Goal: Task Accomplishment & Management: Manage account settings

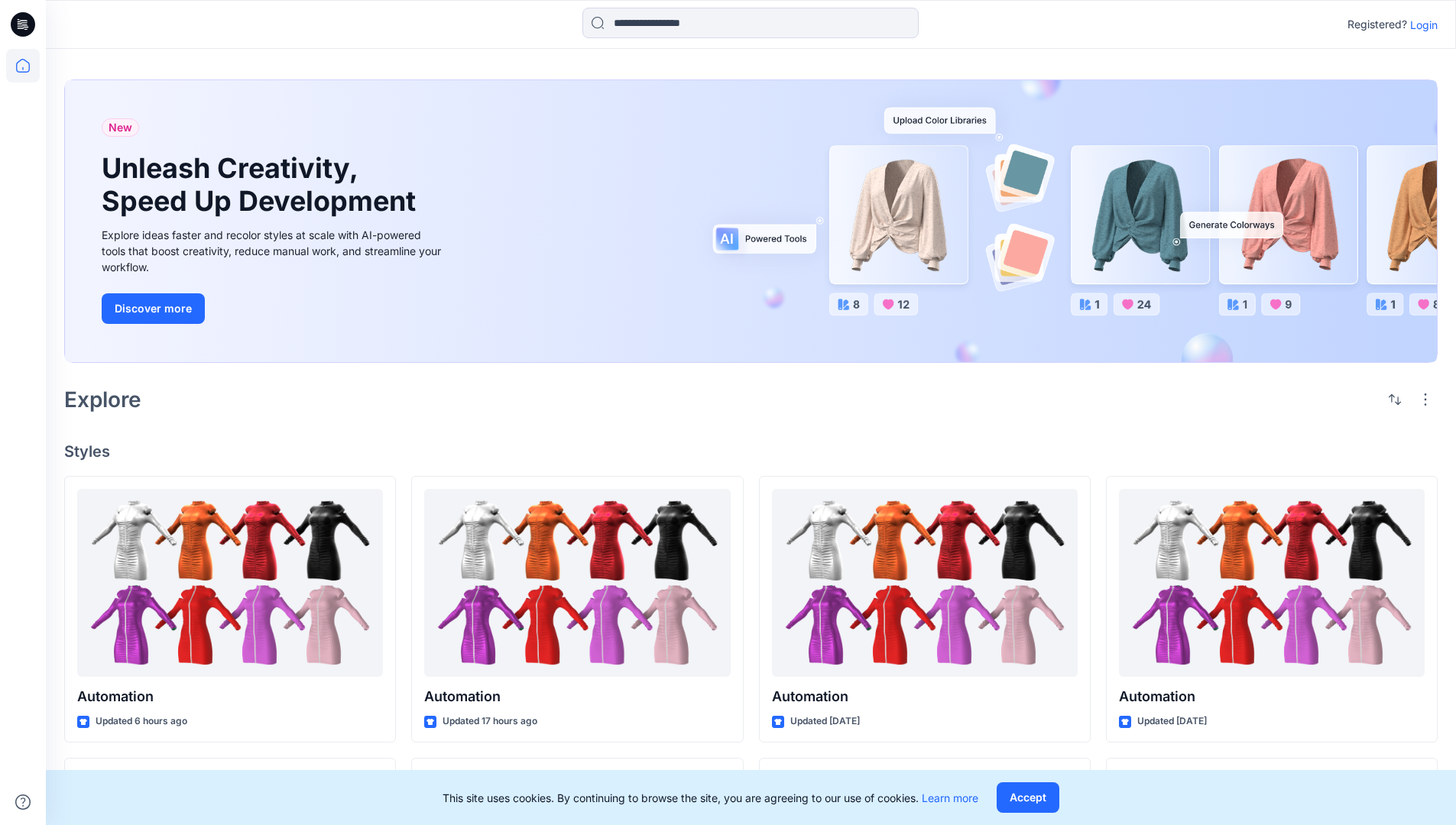
click at [1419, 24] on p "Login" at bounding box center [1423, 24] width 28 height 16
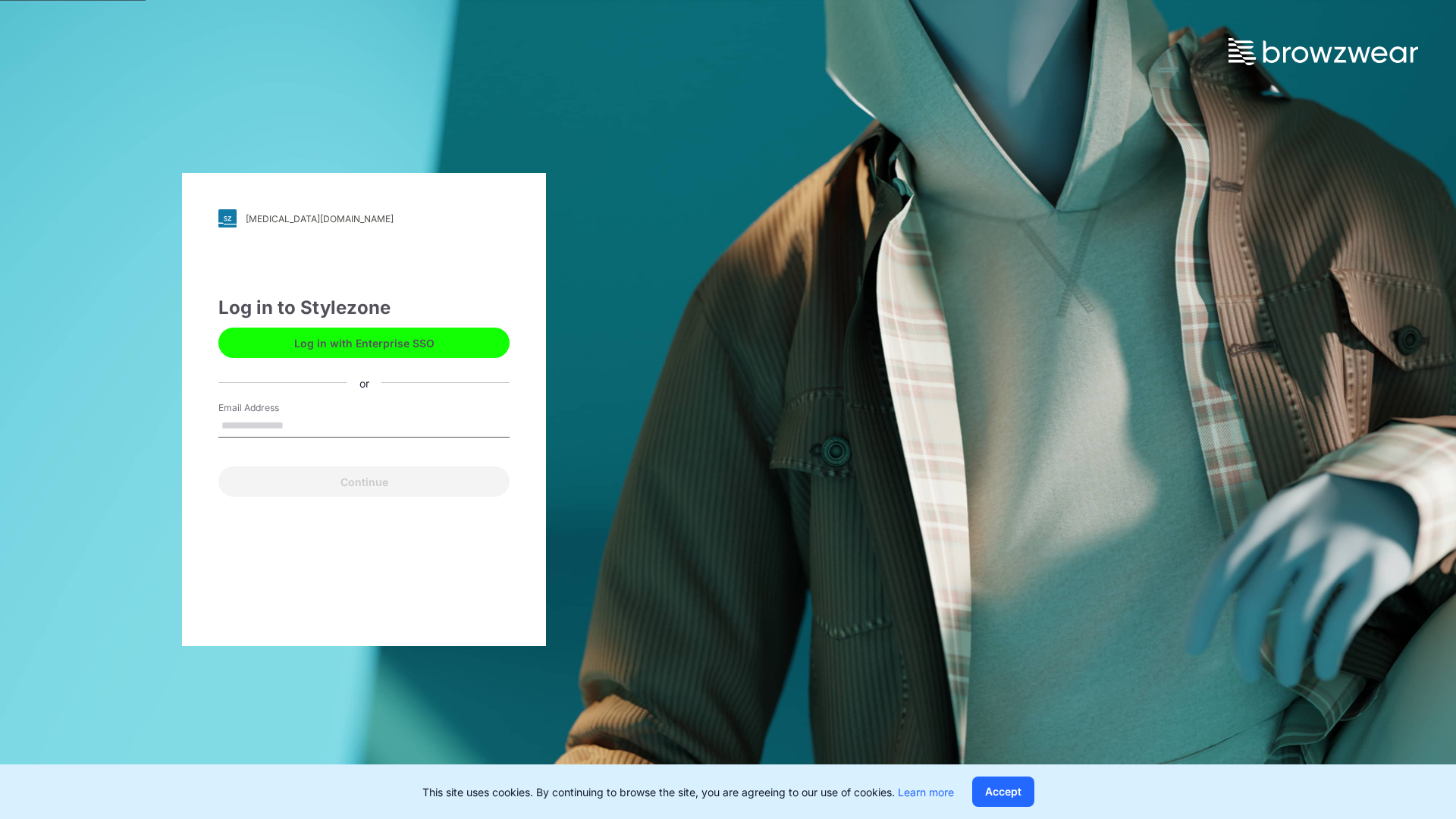
click at [300, 425] on input "Email Address" at bounding box center [364, 426] width 291 height 23
type input "**********"
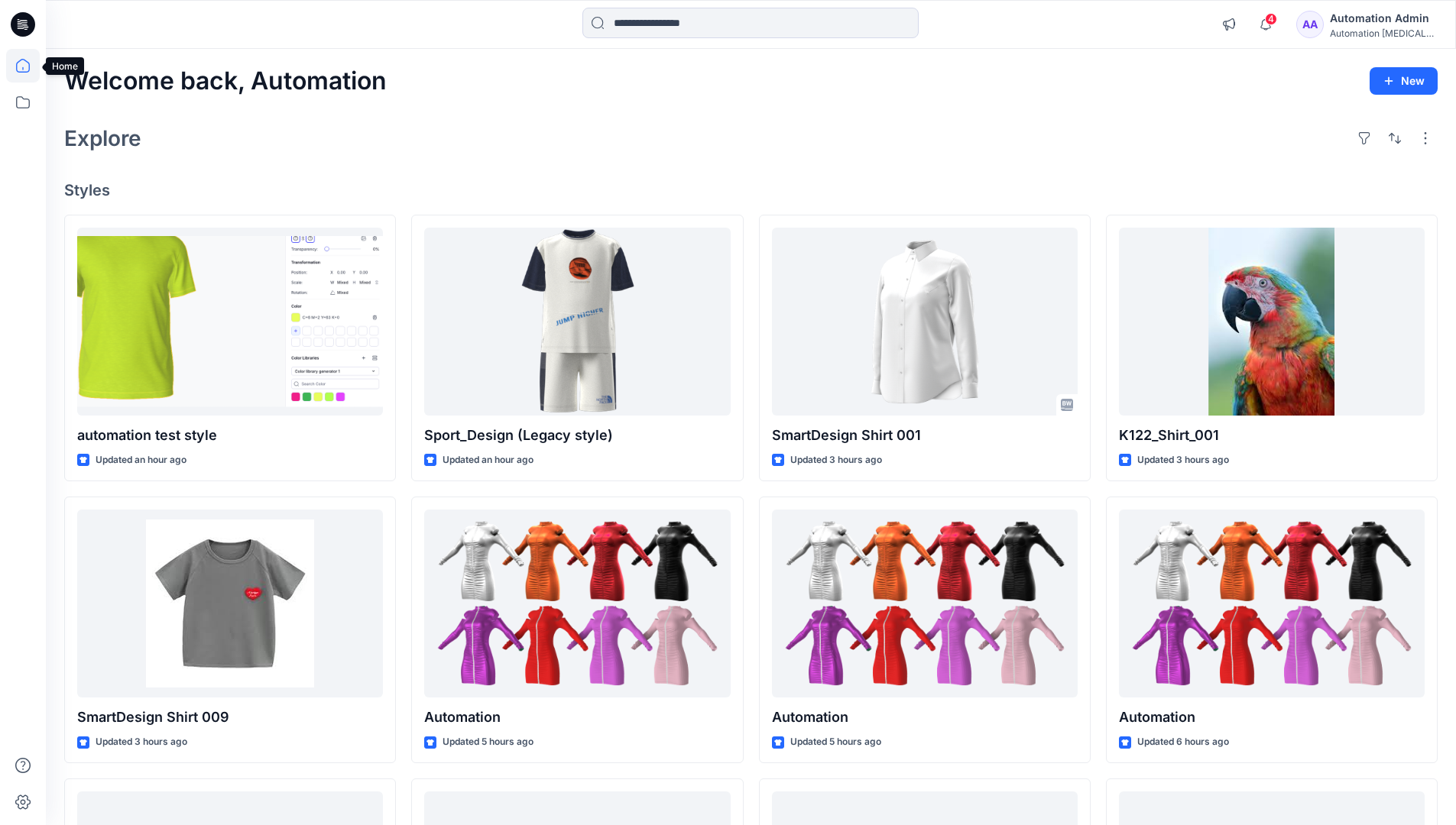
click at [29, 65] on icon at bounding box center [23, 65] width 13 height 13
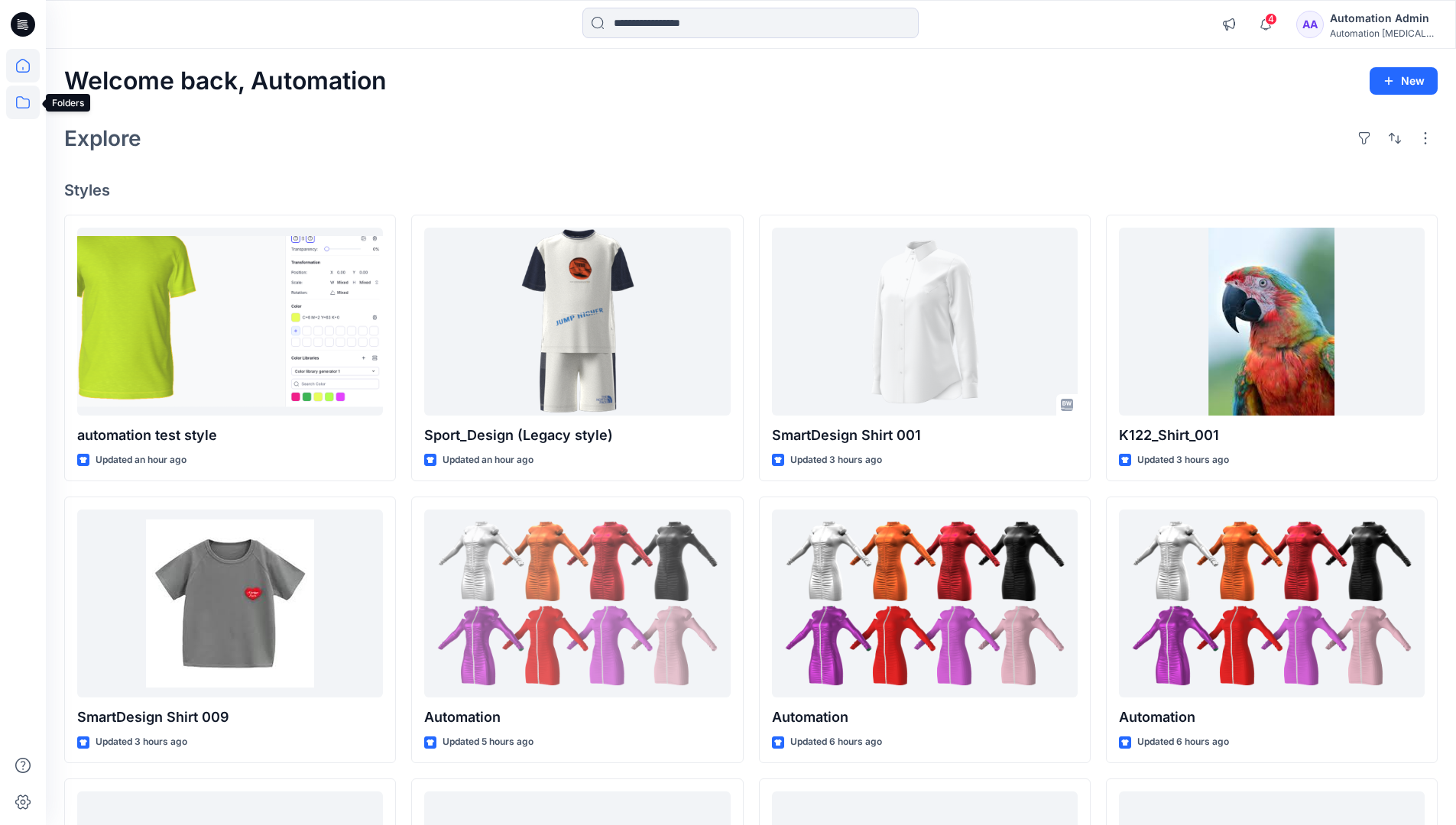
click at [19, 110] on icon at bounding box center [22, 102] width 34 height 34
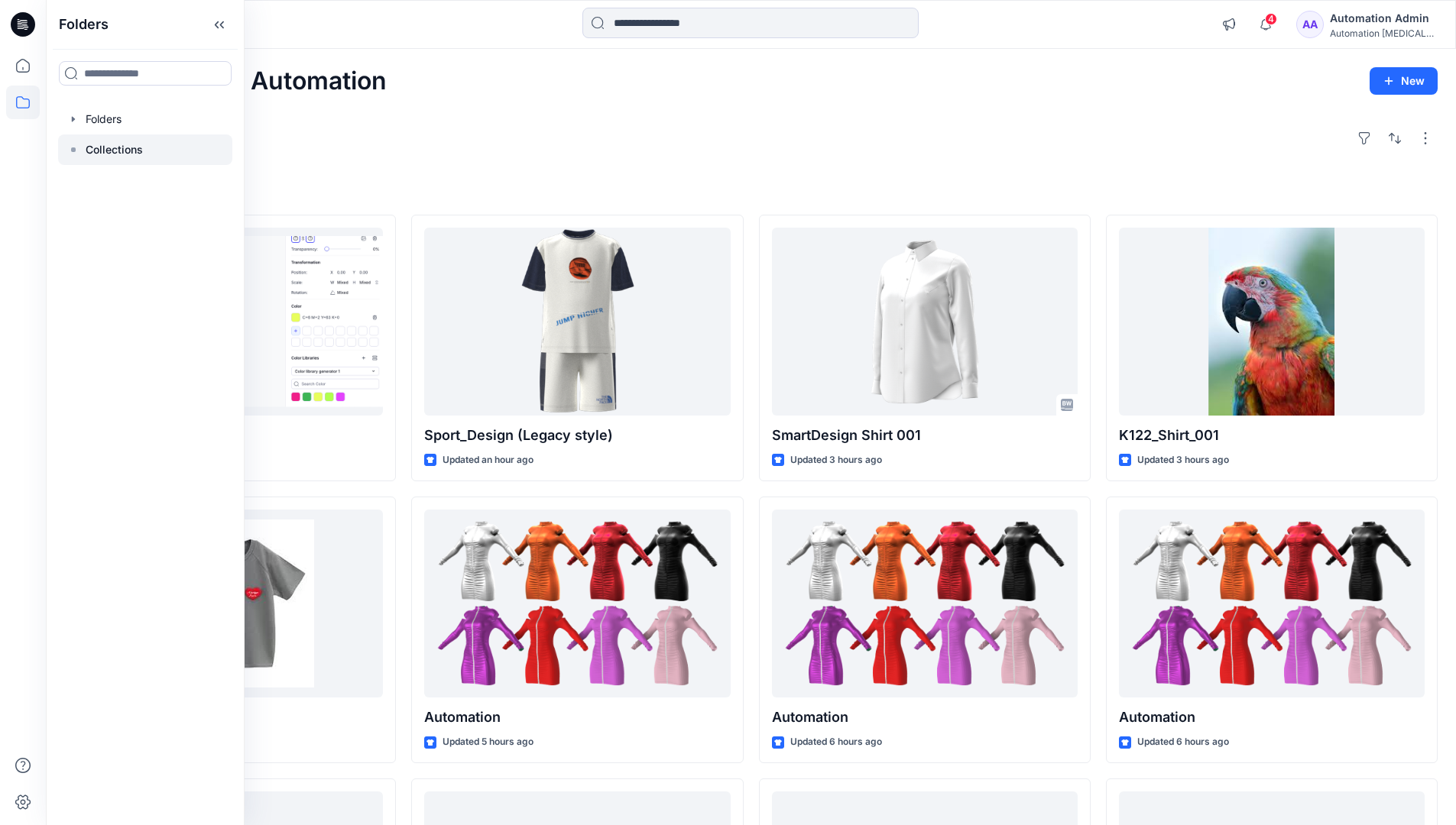
click at [72, 148] on rect at bounding box center [73, 149] width 5 height 5
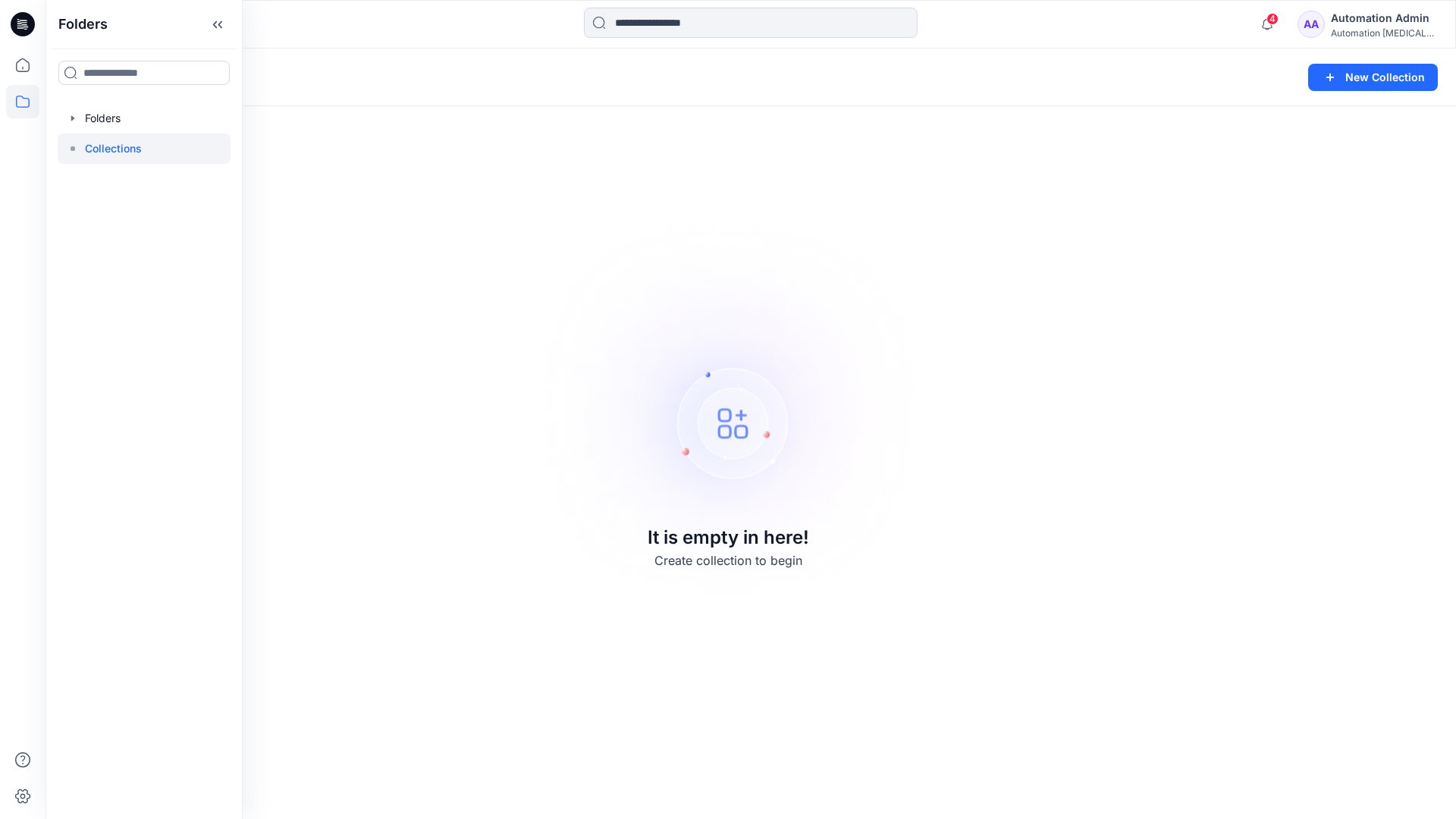
click at [98, 143] on p "Collections" at bounding box center [114, 148] width 57 height 18
click at [11, 99] on icon at bounding box center [22, 101] width 33 height 33
click at [1363, 86] on button "New Collection" at bounding box center [1374, 77] width 130 height 28
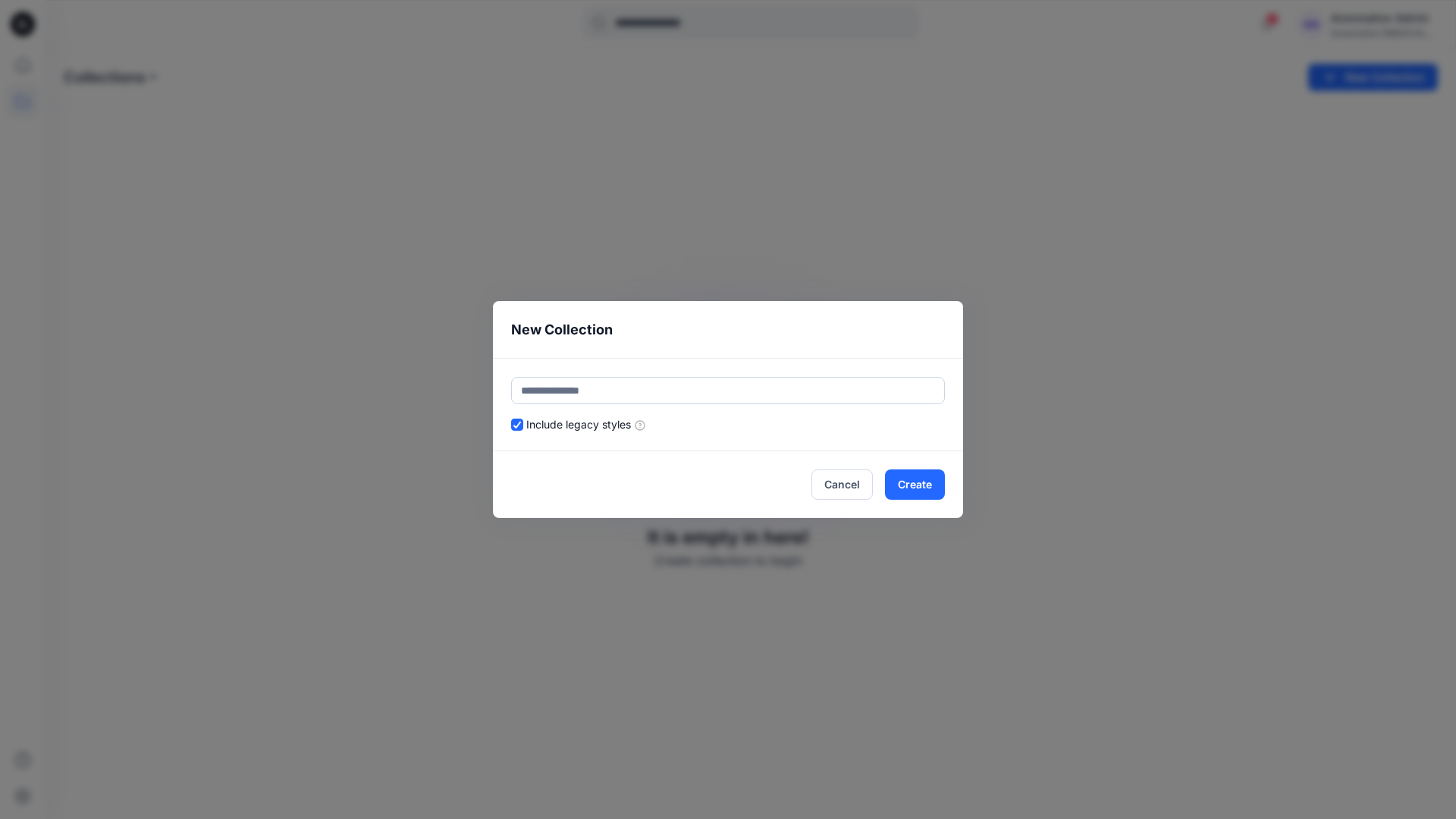
click at [642, 385] on input "text" at bounding box center [728, 391] width 434 height 28
type input "**********"
click at [912, 484] on button "Create" at bounding box center [915, 485] width 60 height 31
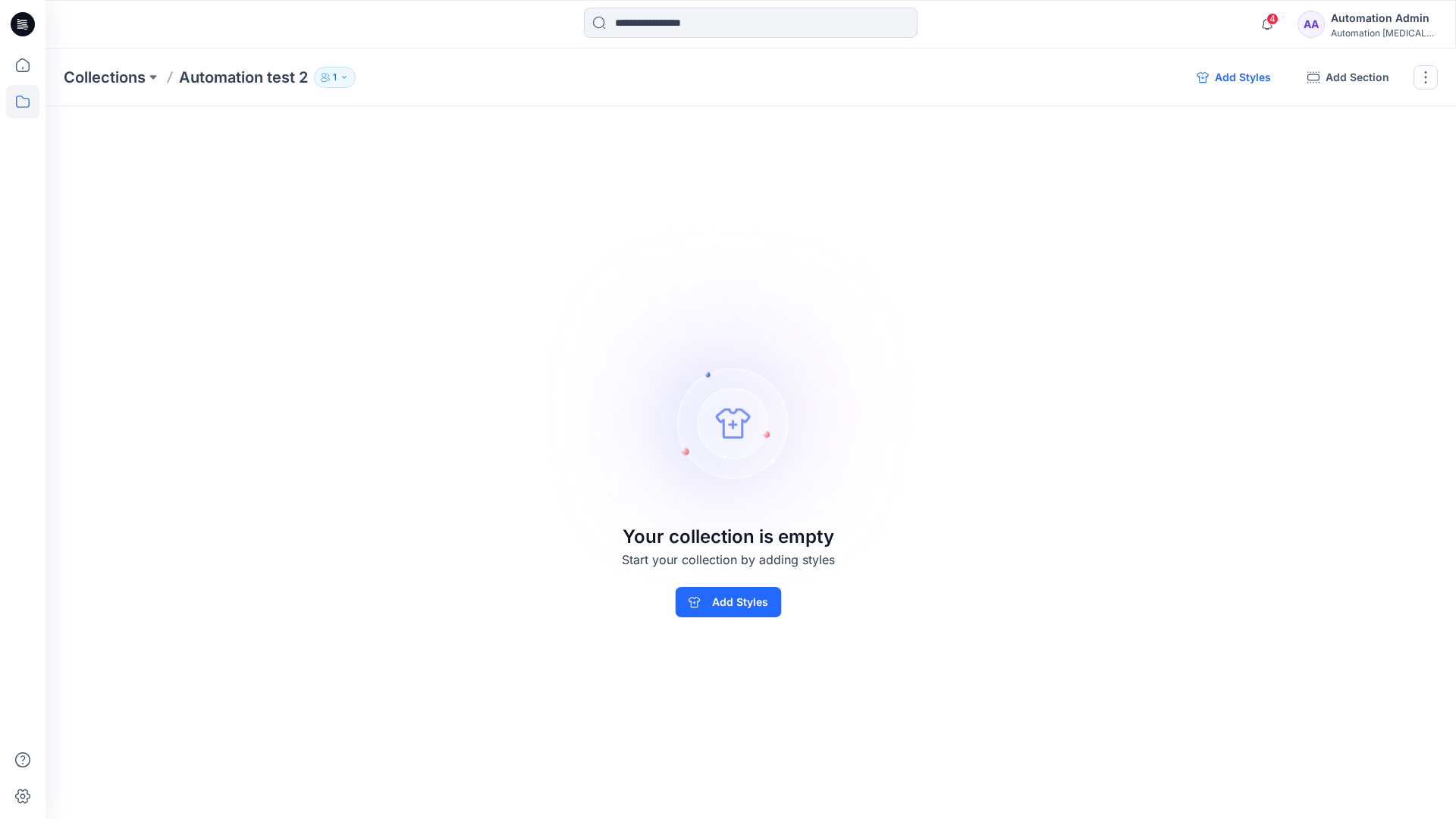
click at [1233, 77] on button "Add Styles" at bounding box center [1233, 76] width 98 height 24
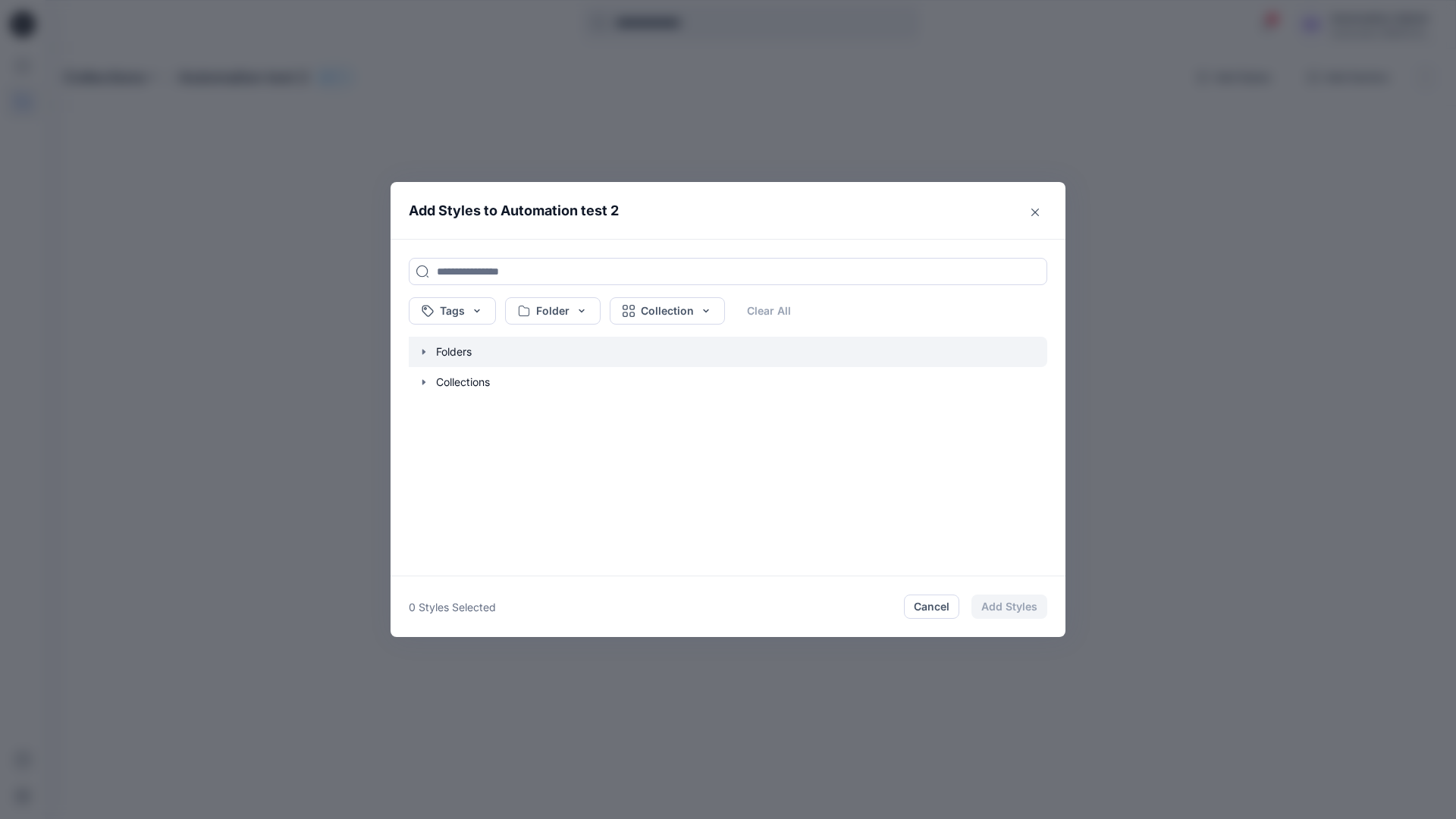
click at [423, 355] on icon "button" at bounding box center [423, 352] width 12 height 12
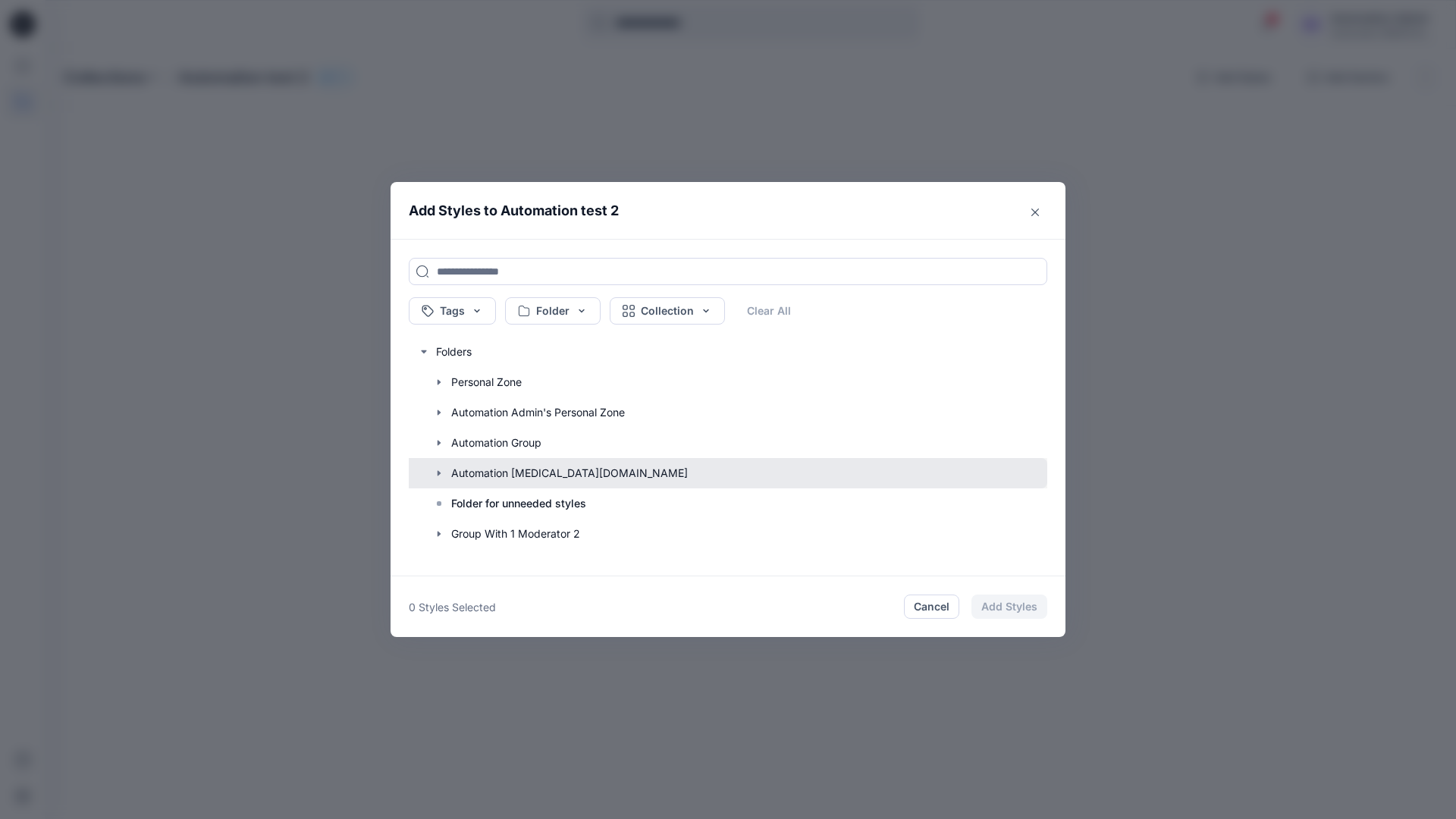
click at [482, 474] on button "button" at bounding box center [720, 474] width 653 height 31
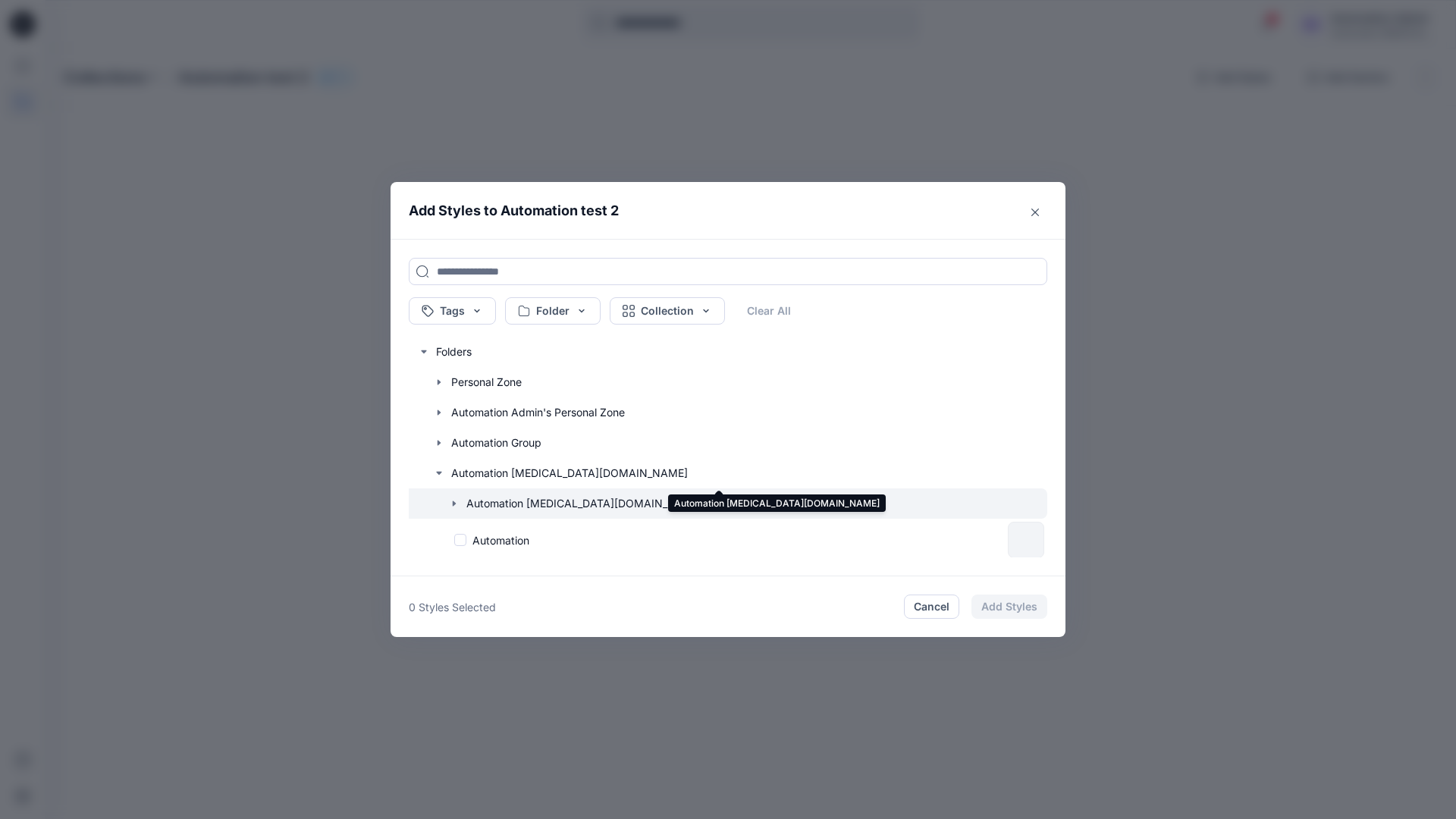
click at [457, 505] on icon "button" at bounding box center [454, 504] width 12 height 12
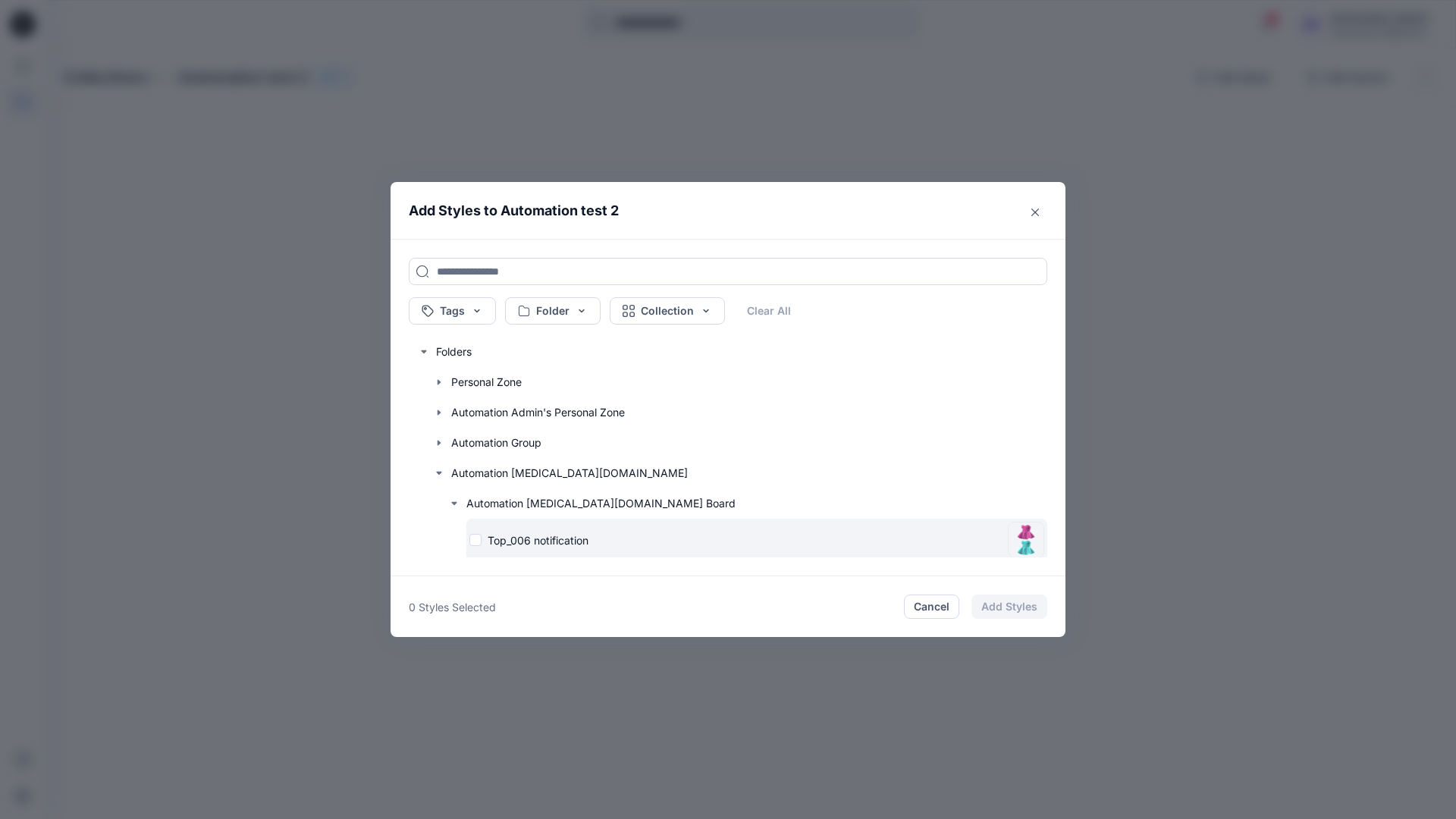
click at [477, 543] on div "Top_006 notification" at bounding box center [735, 540] width 532 height 16
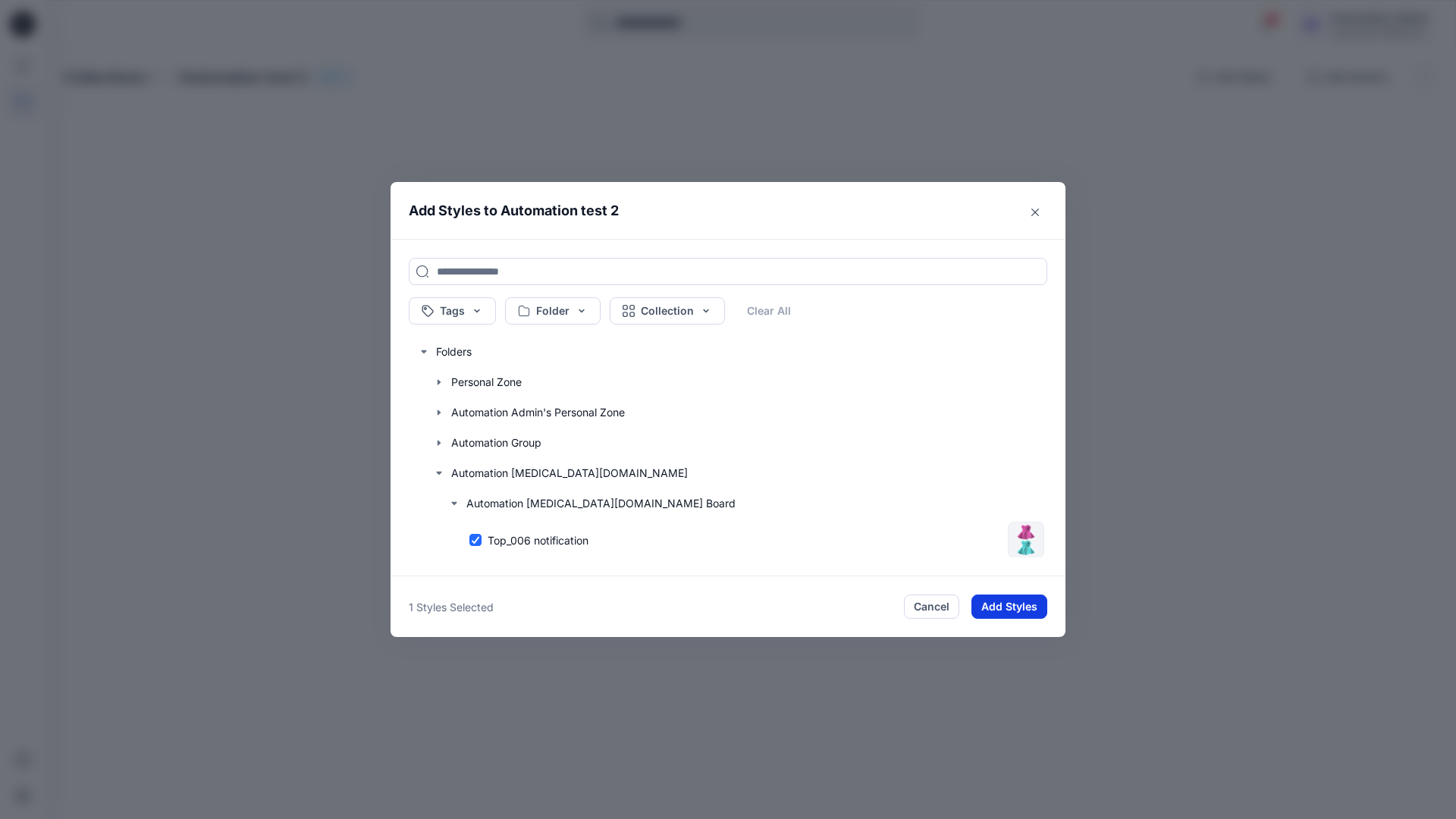
click at [996, 599] on button "Add Styles" at bounding box center [1009, 606] width 75 height 24
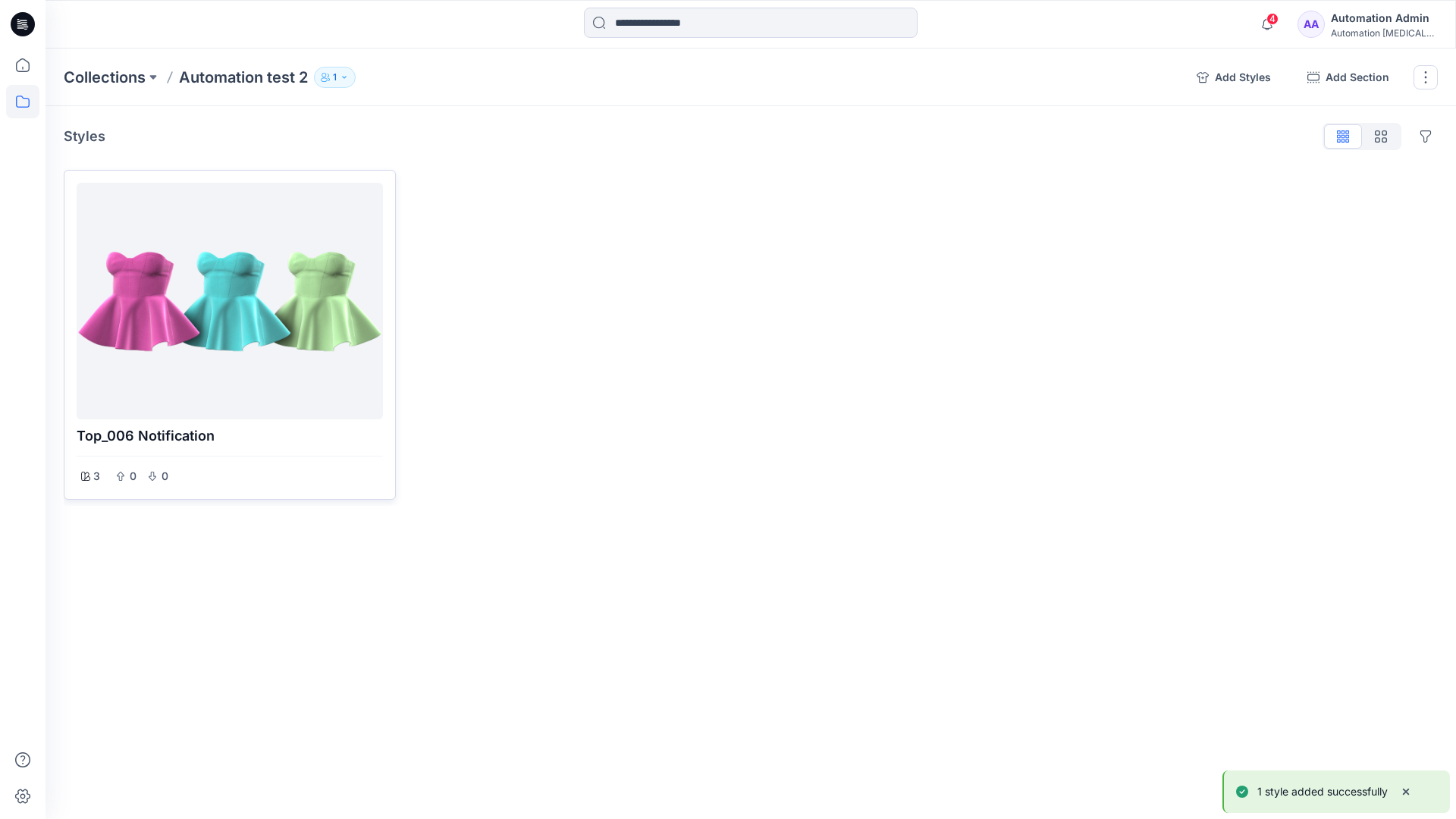
click at [285, 308] on div at bounding box center [230, 301] width 294 height 225
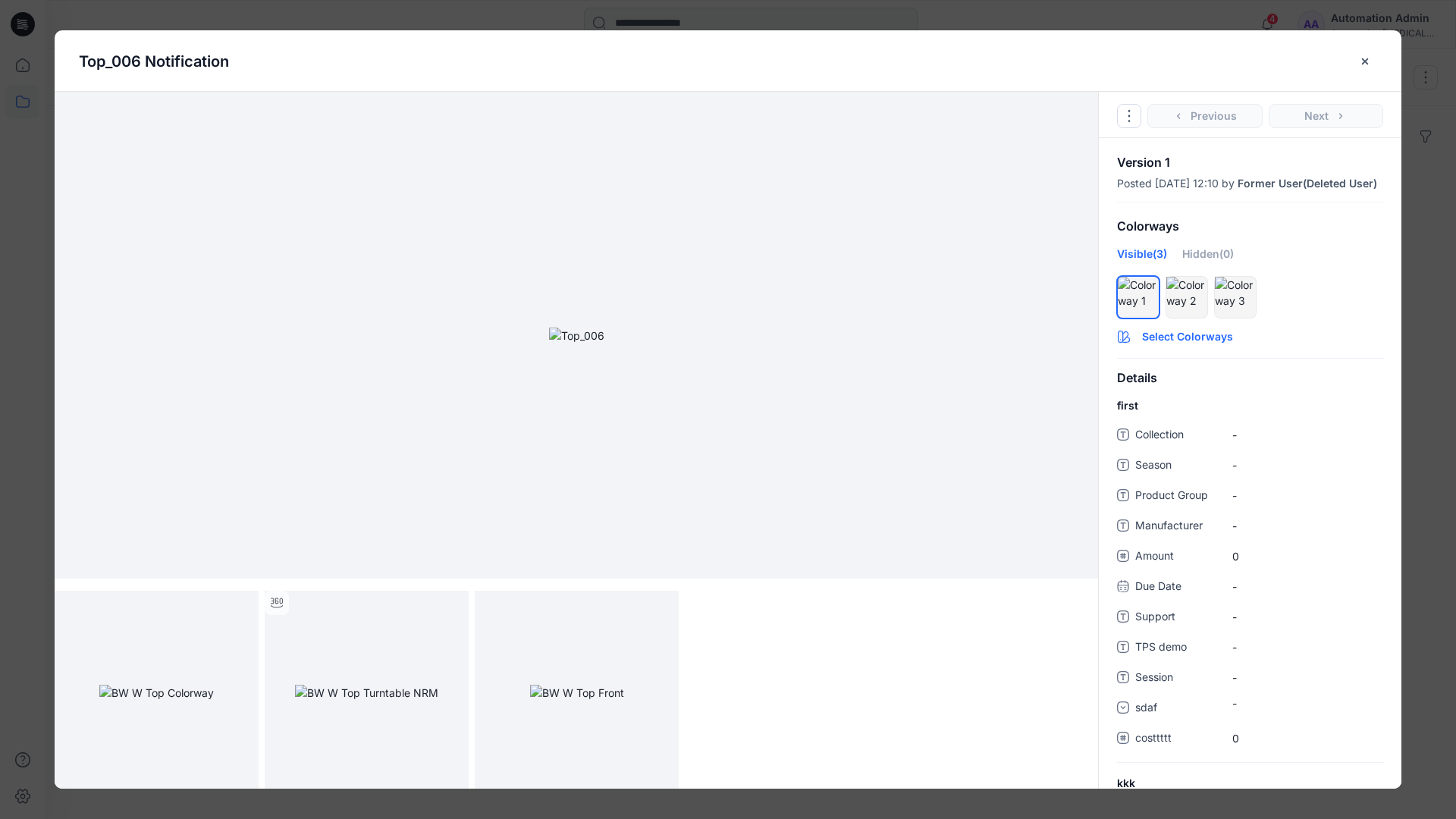
click at [1188, 346] on button "Select Colorways" at bounding box center [1250, 334] width 303 height 24
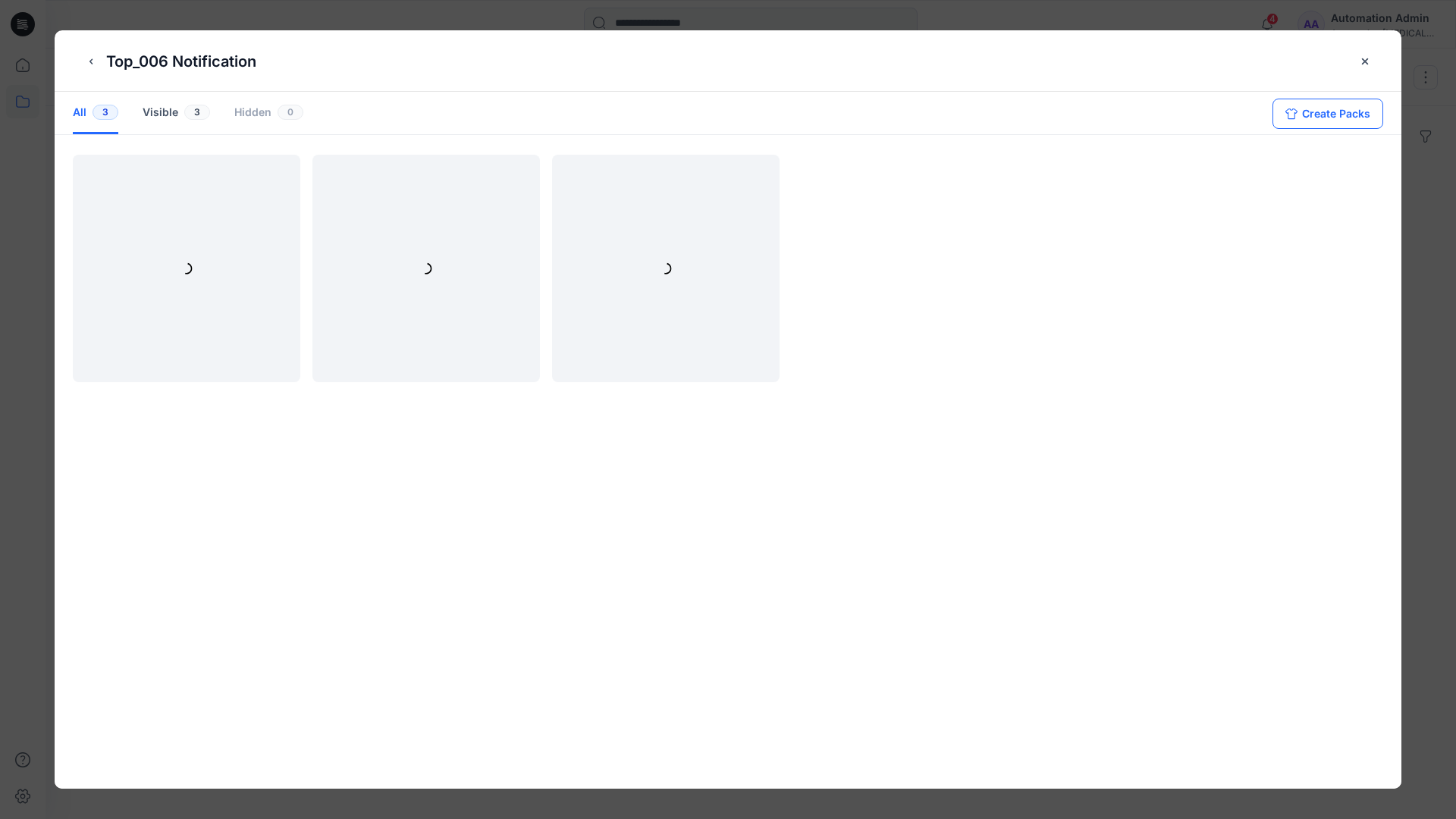
click at [1317, 110] on button "Create Packs" at bounding box center [1328, 114] width 111 height 31
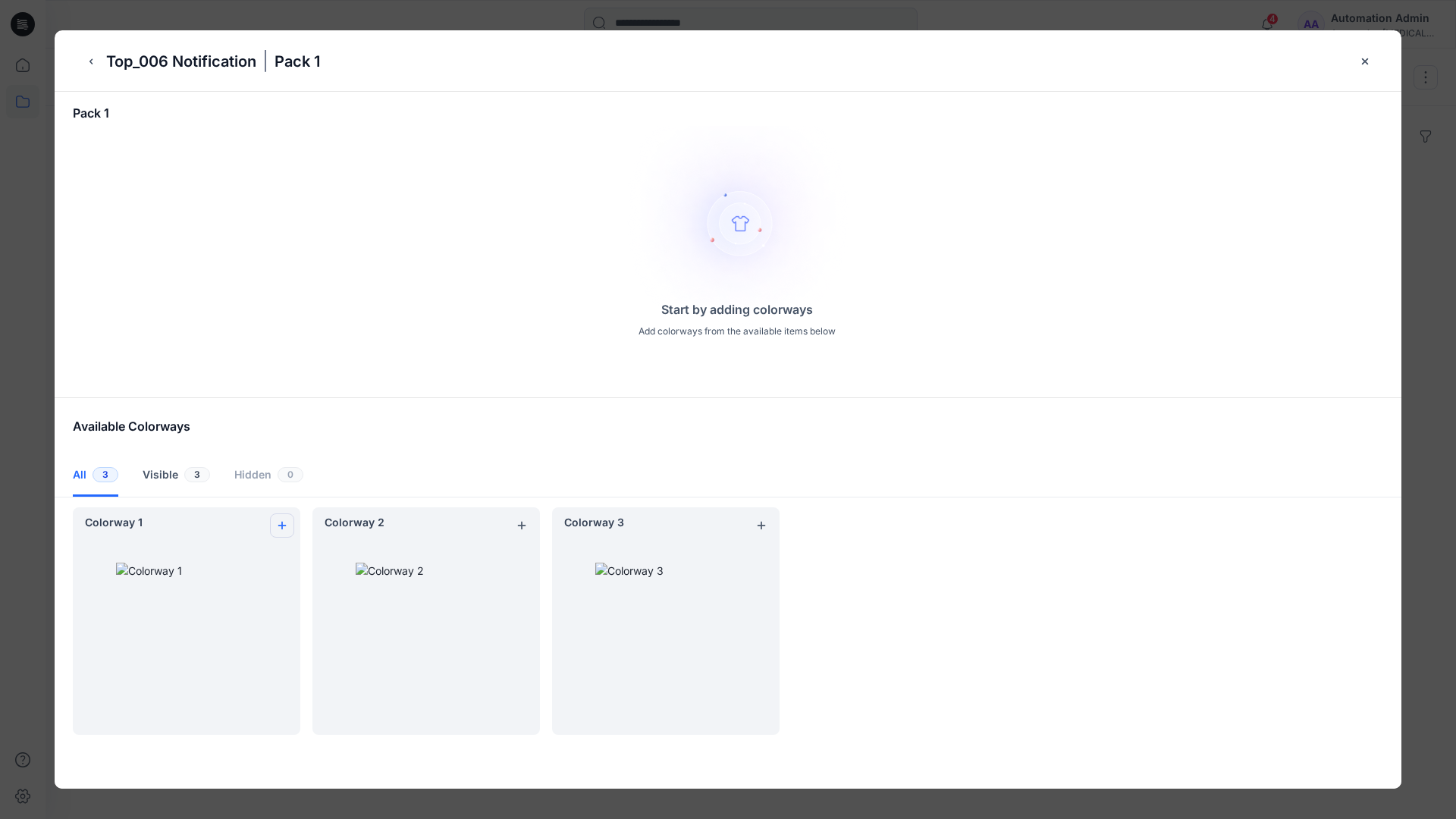
click at [279, 521] on icon "add colorway" at bounding box center [282, 526] width 12 height 12
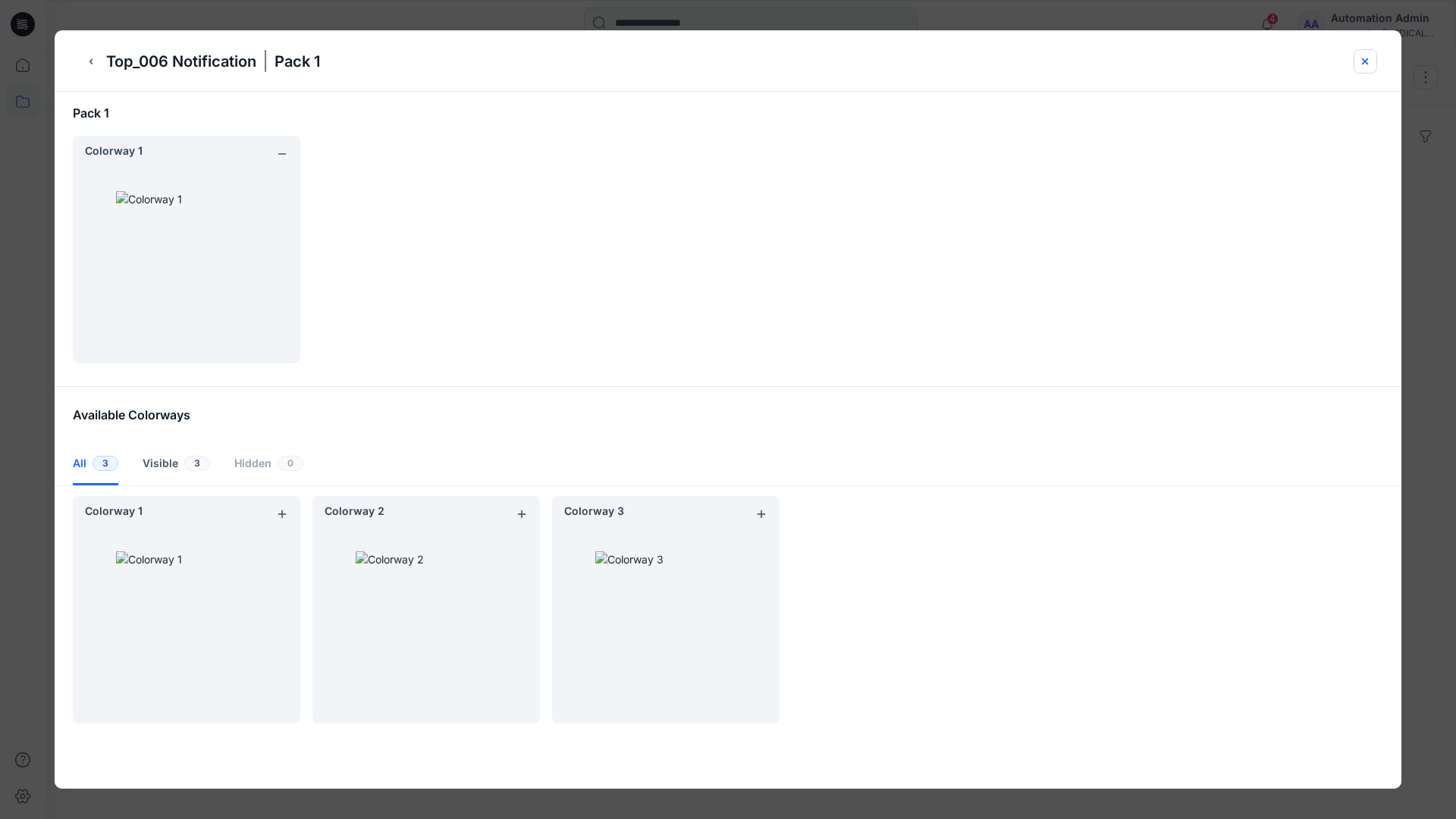
click at [1367, 64] on icon "close-btn" at bounding box center [1365, 61] width 12 height 12
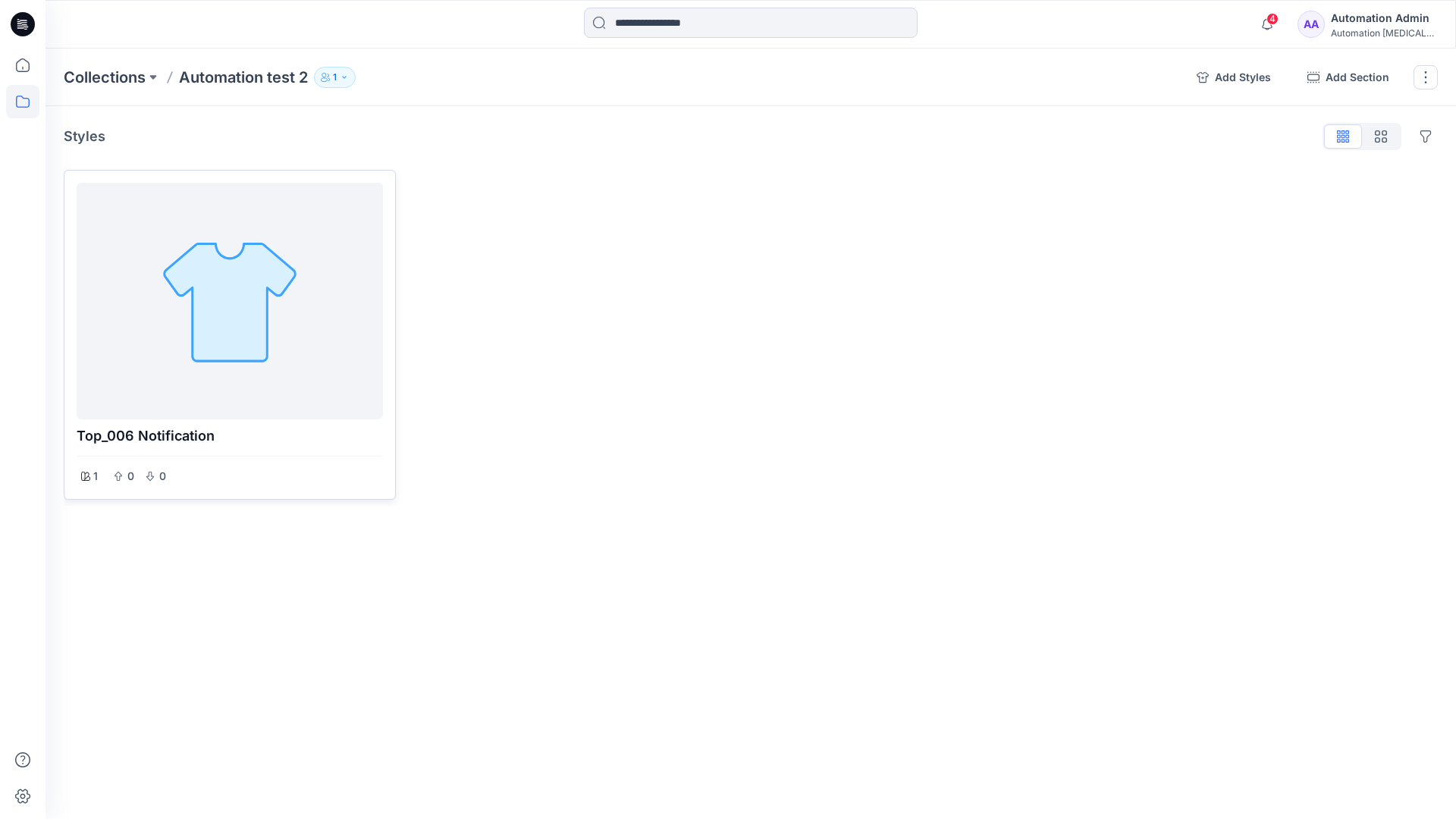
click at [221, 347] on div at bounding box center [230, 301] width 294 height 225
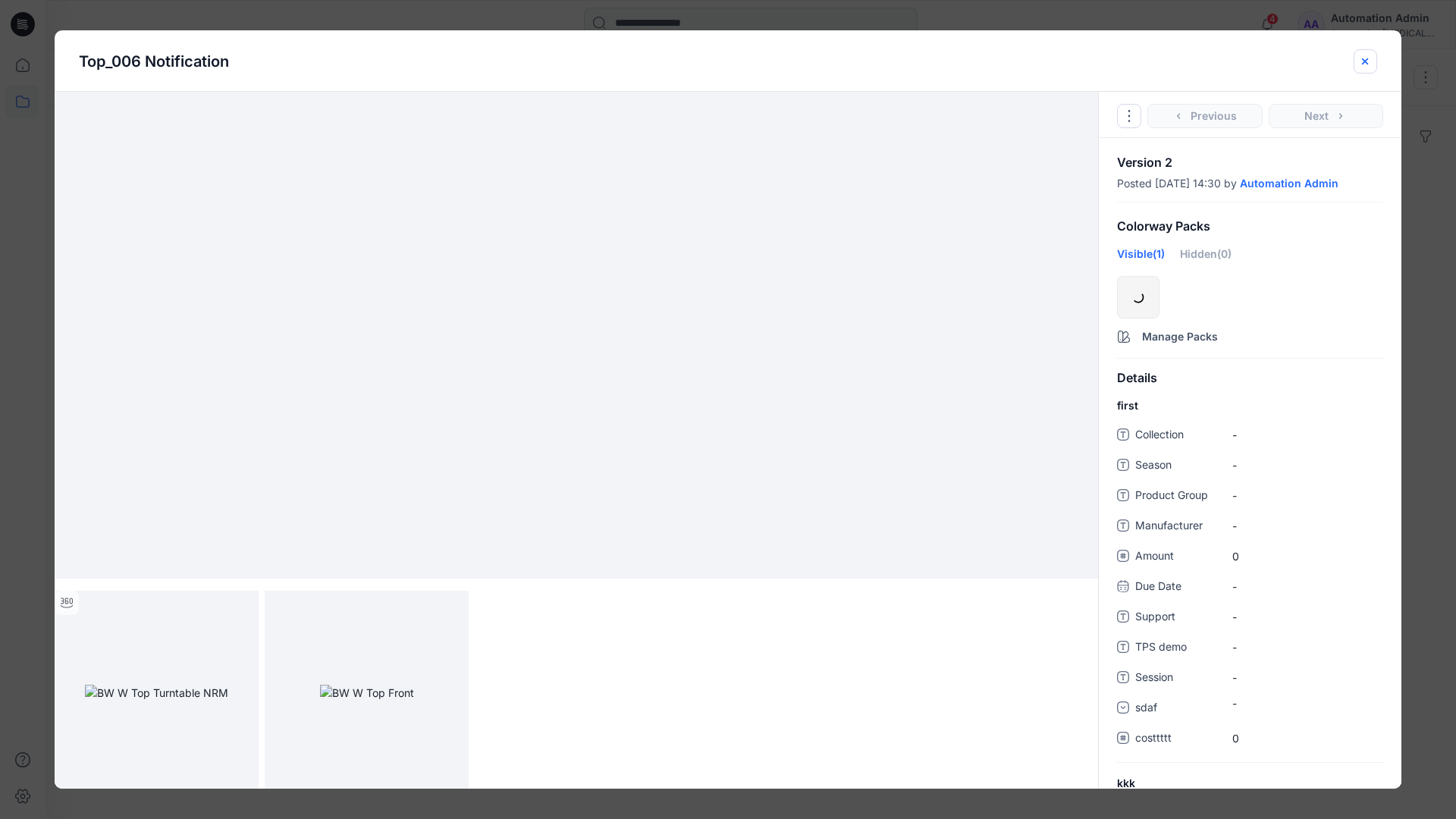
click at [1360, 63] on icon "close-btn" at bounding box center [1365, 61] width 12 height 12
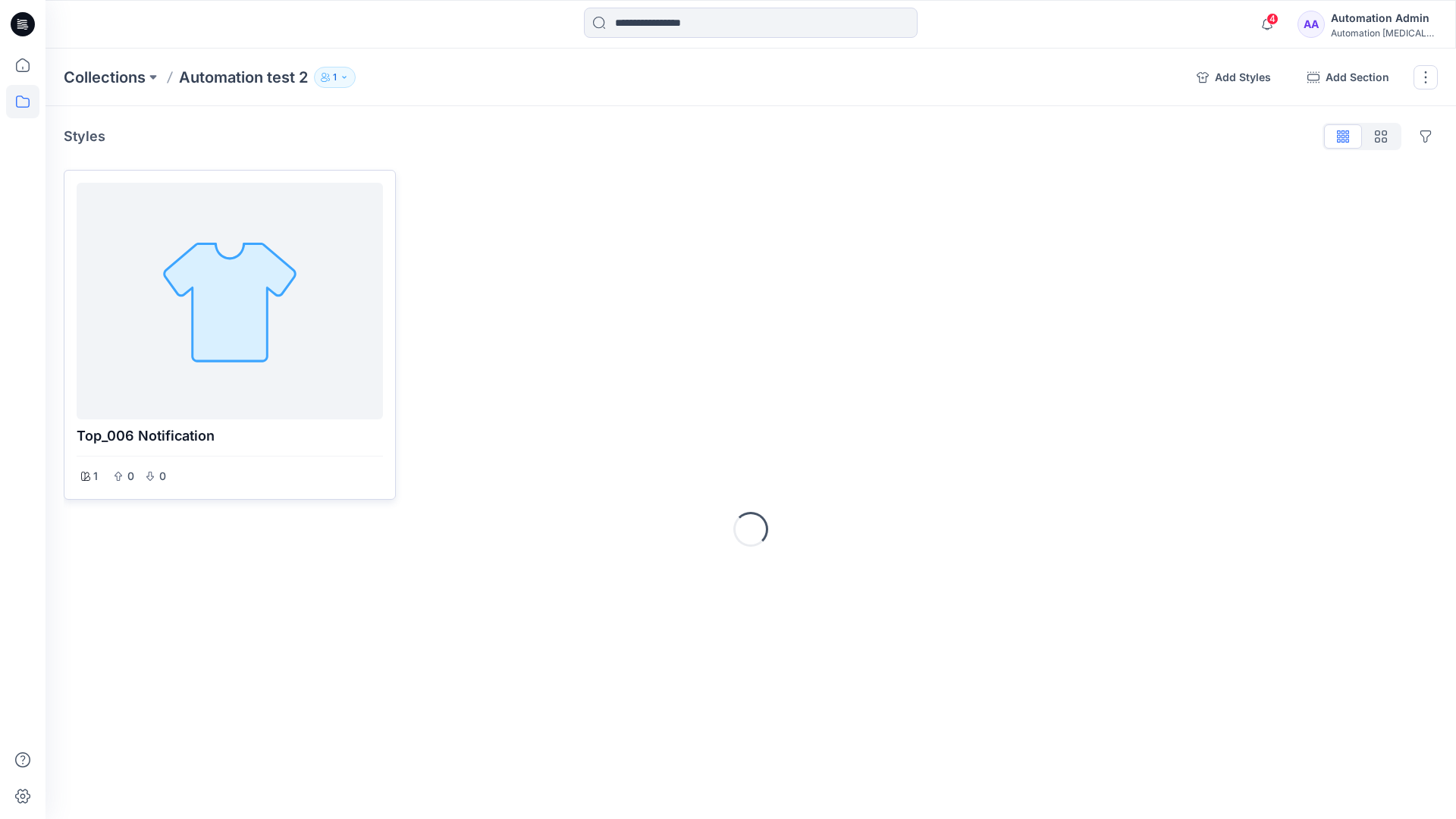
click at [225, 250] on div at bounding box center [230, 301] width 294 height 225
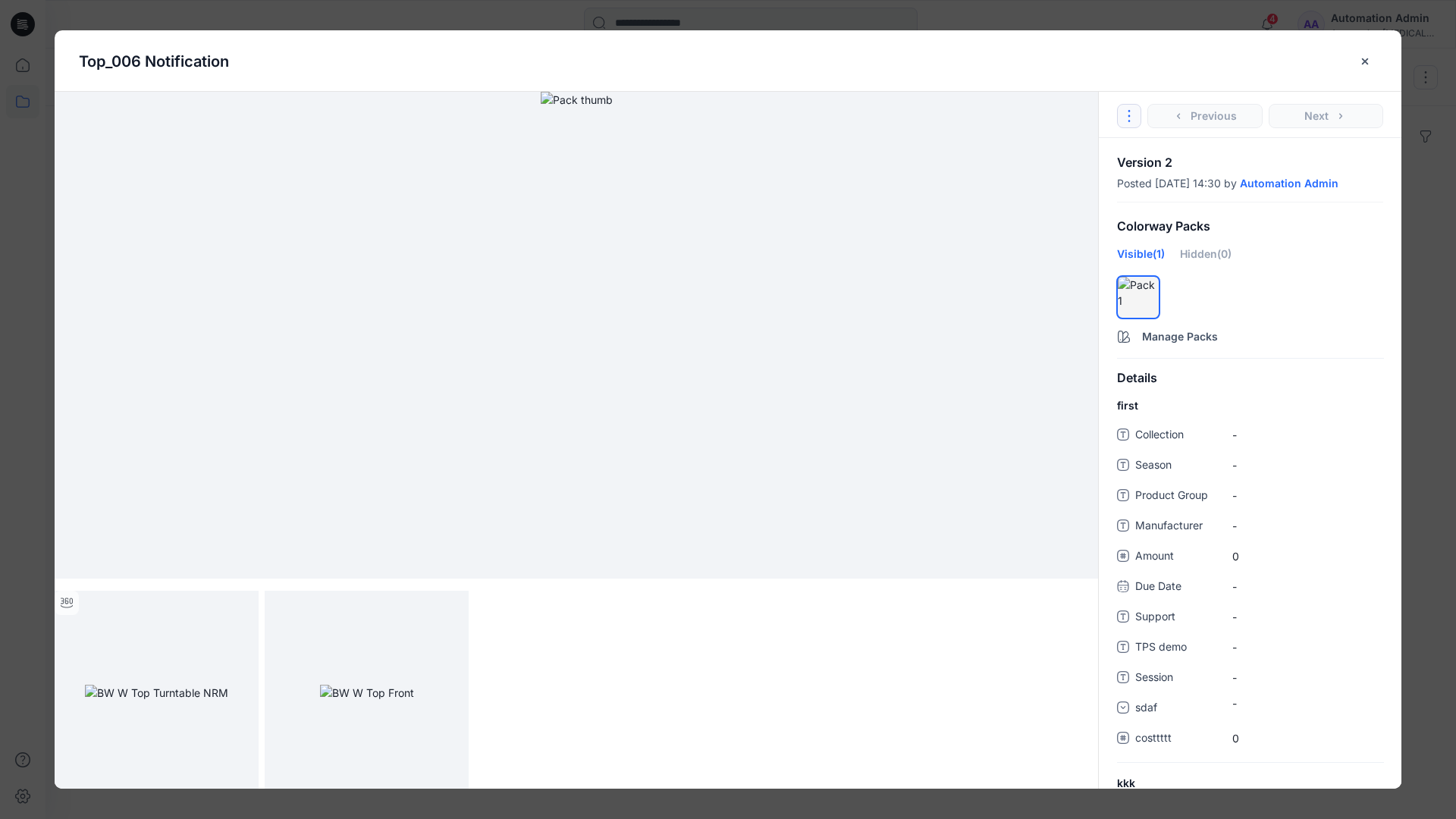
click at [1133, 113] on icon "Options" at bounding box center [1129, 116] width 12 height 12
click at [1127, 184] on button "Duplicate Original Style to..." at bounding box center [1129, 186] width 183 height 31
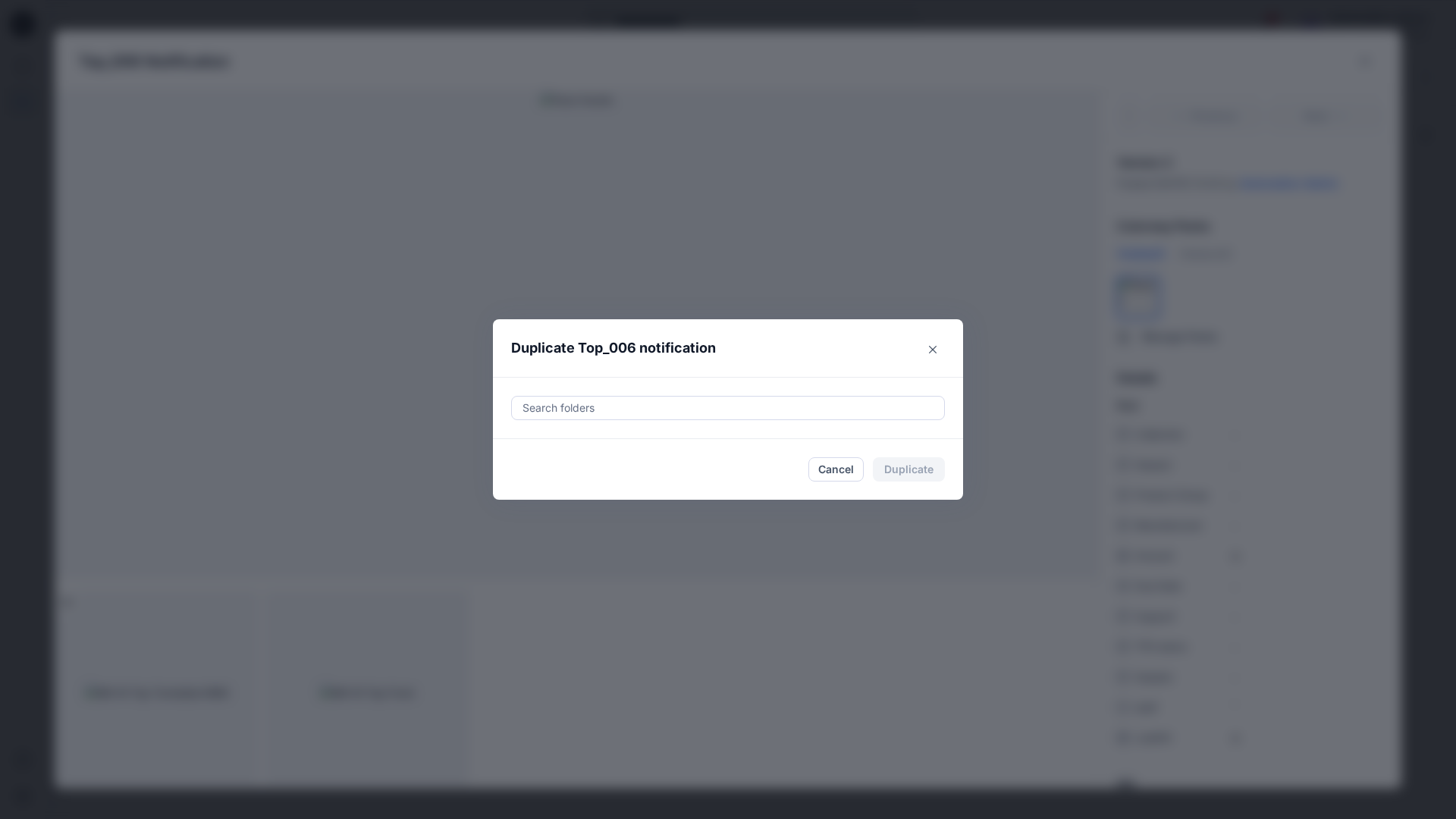
click at [702, 406] on div at bounding box center [728, 408] width 415 height 18
click at [934, 347] on icon "Close" at bounding box center [933, 350] width 8 height 8
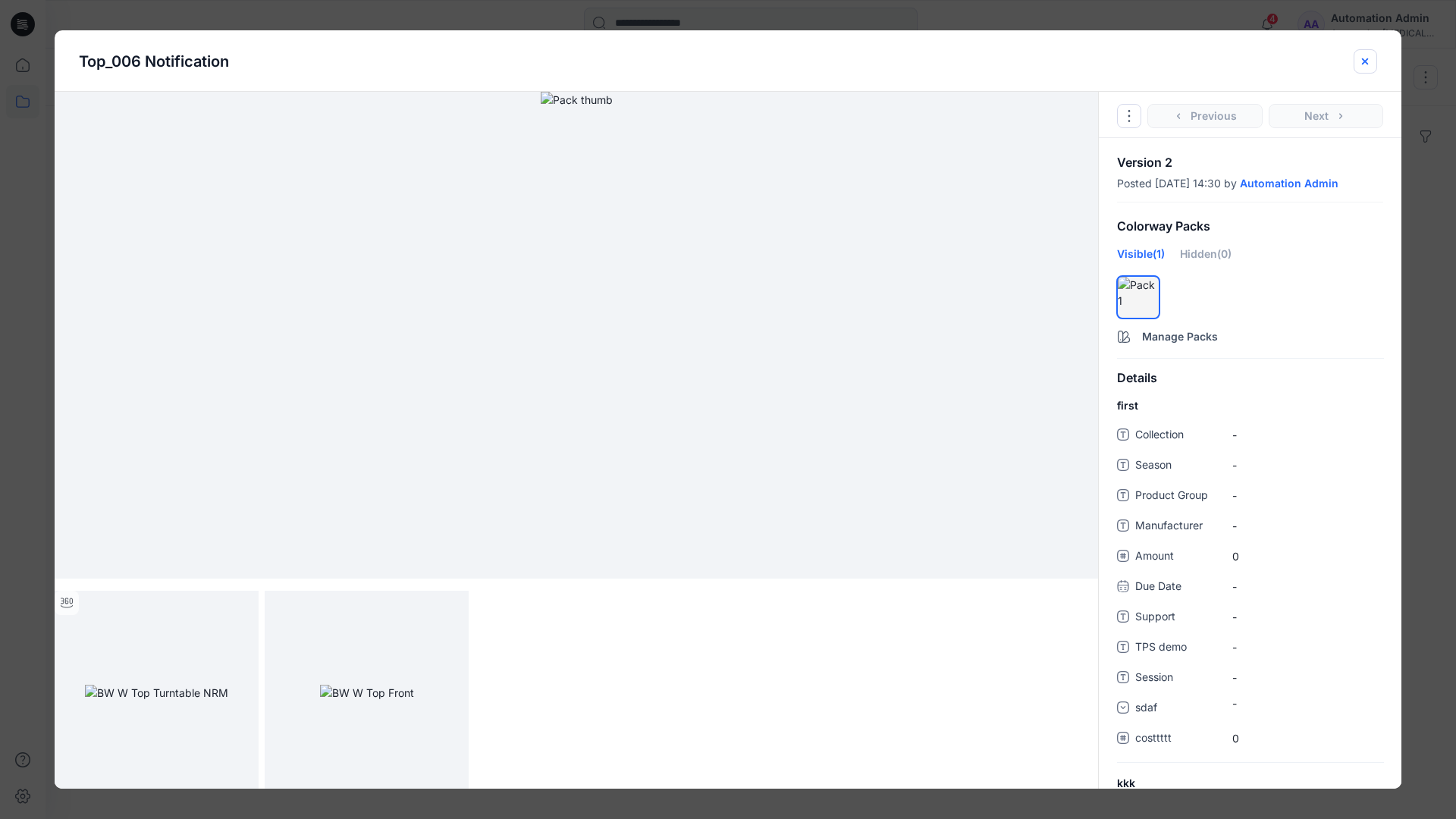
click at [1365, 67] on icon "close-btn" at bounding box center [1365, 61] width 12 height 12
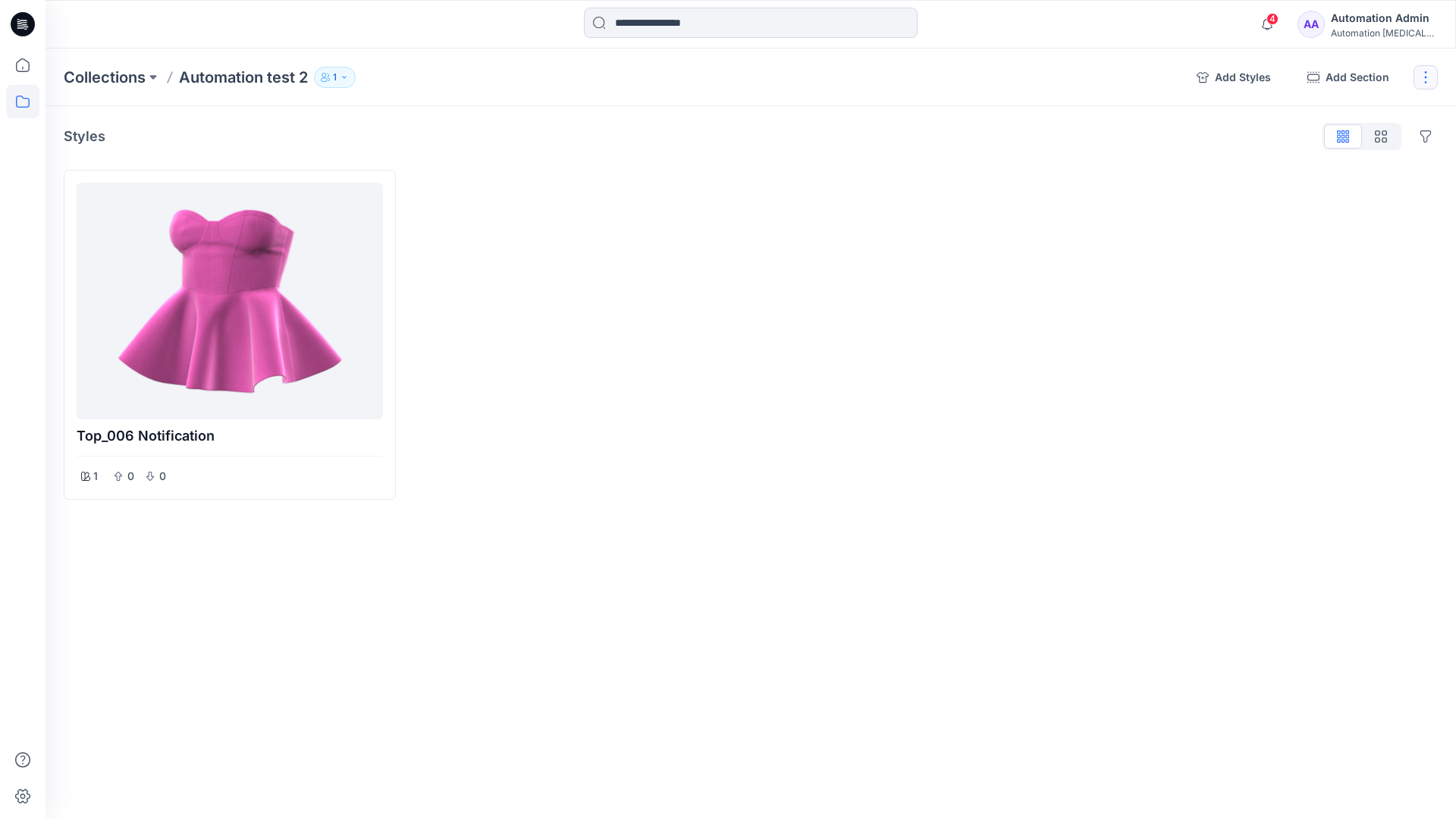
click at [1422, 79] on button "button" at bounding box center [1425, 76] width 24 height 24
click at [1338, 218] on button "Delete Collection" at bounding box center [1353, 216] width 163 height 28
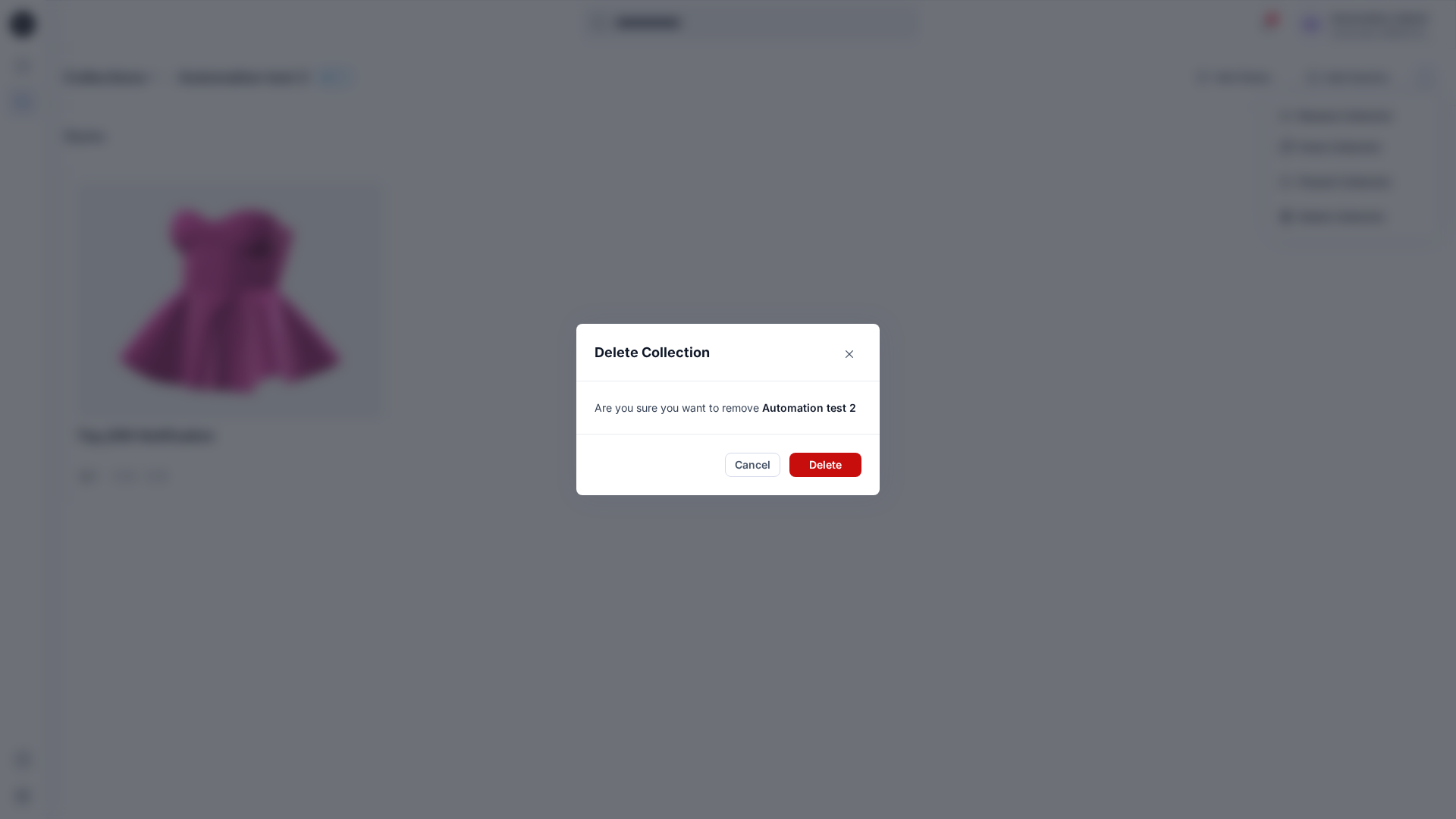
click at [842, 454] on button "Delete" at bounding box center [825, 464] width 72 height 24
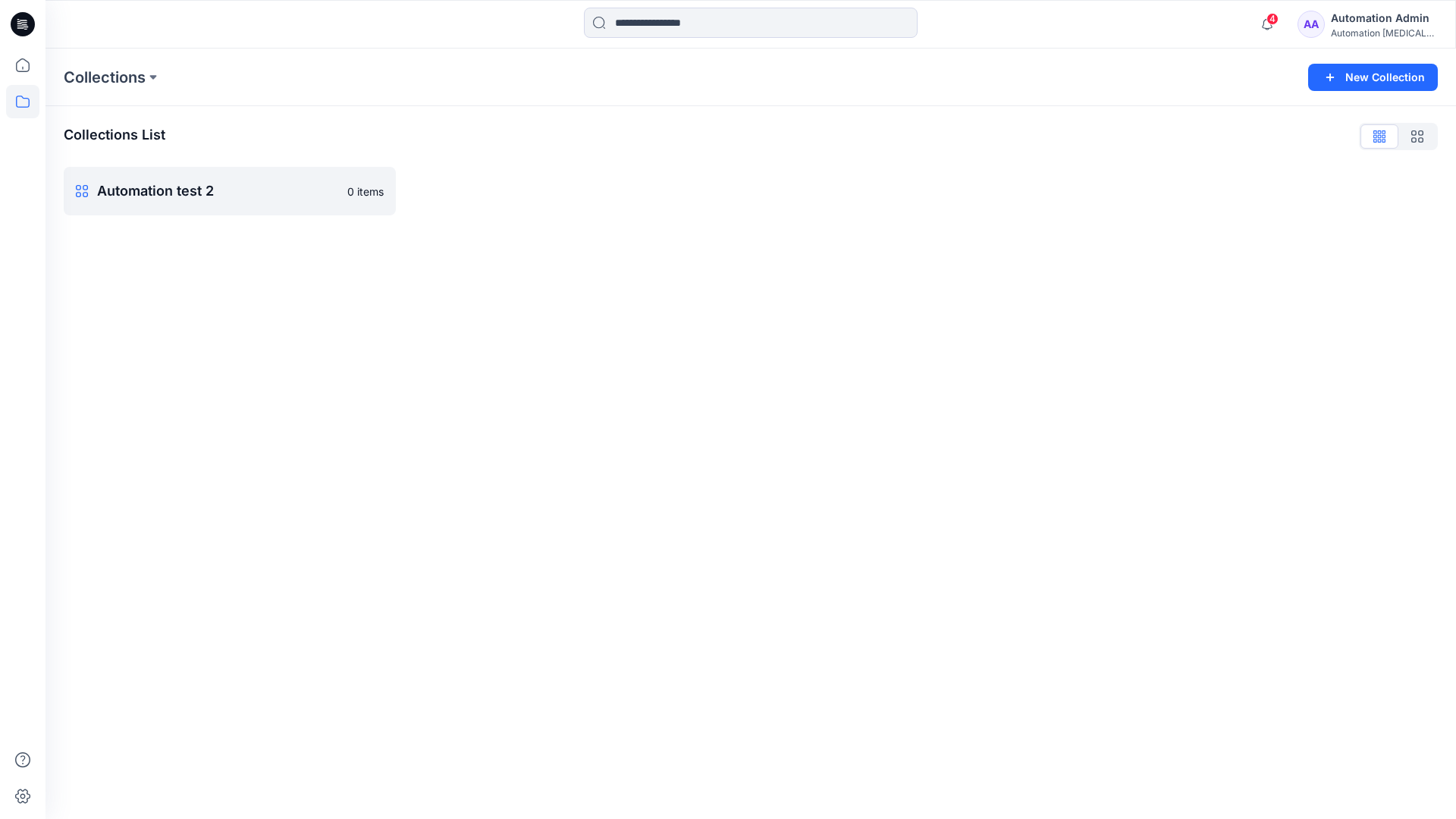
click at [1372, 25] on div "Automation Admin" at bounding box center [1383, 18] width 106 height 18
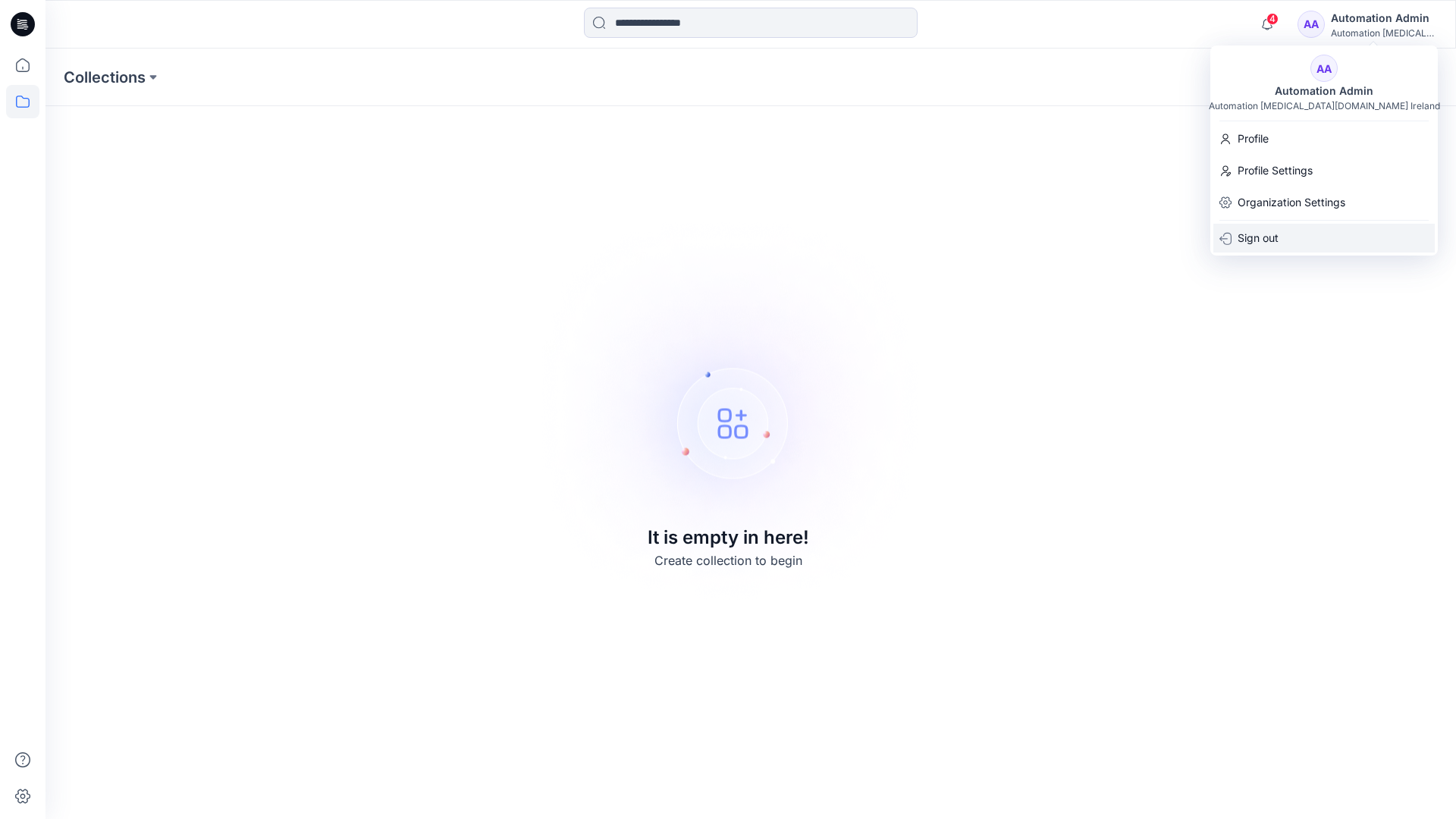
click at [1279, 233] on div "Sign out" at bounding box center [1324, 238] width 222 height 29
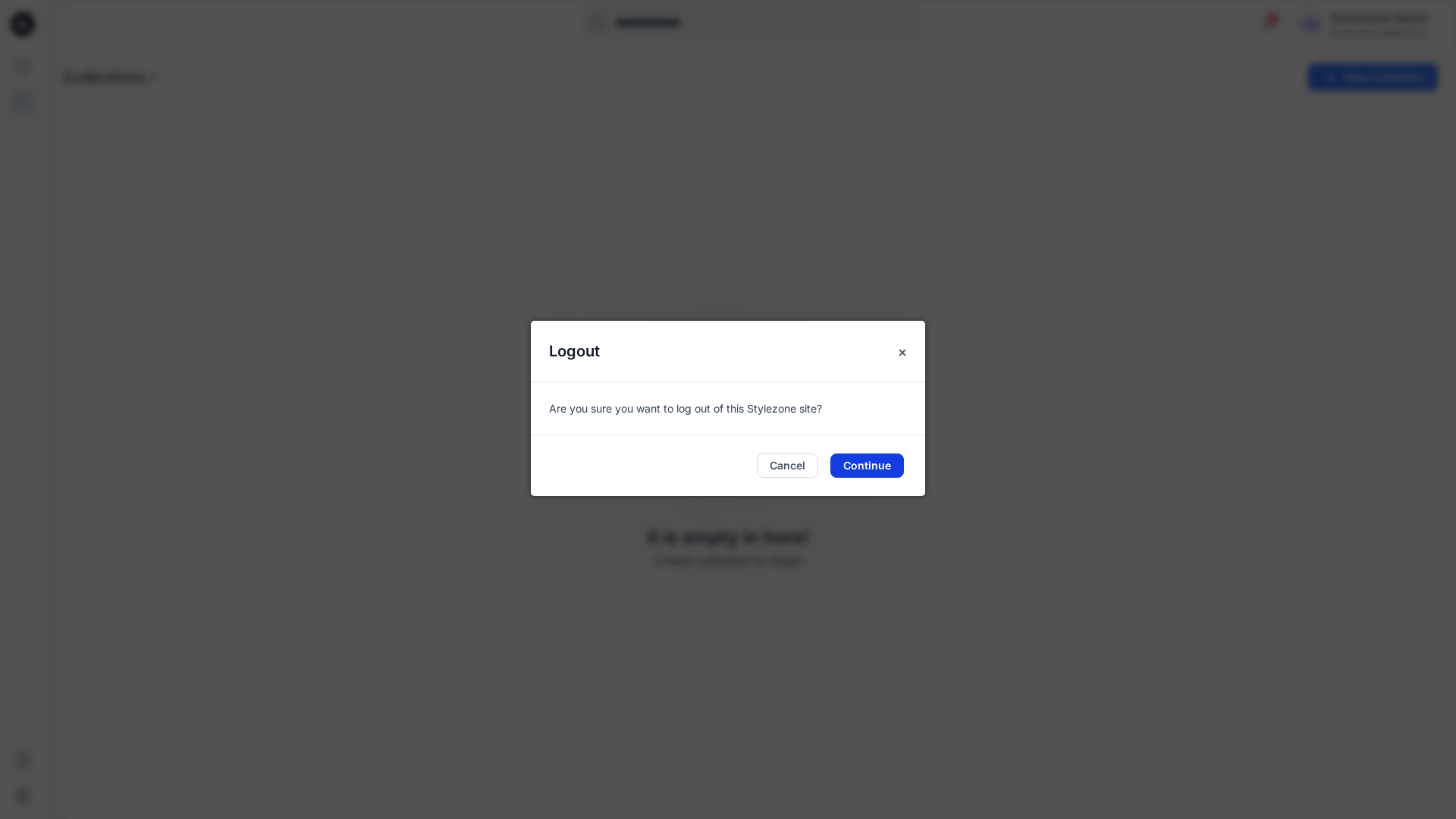
click at [864, 470] on button "Continue" at bounding box center [867, 465] width 74 height 24
